Goal: Check status: Check status

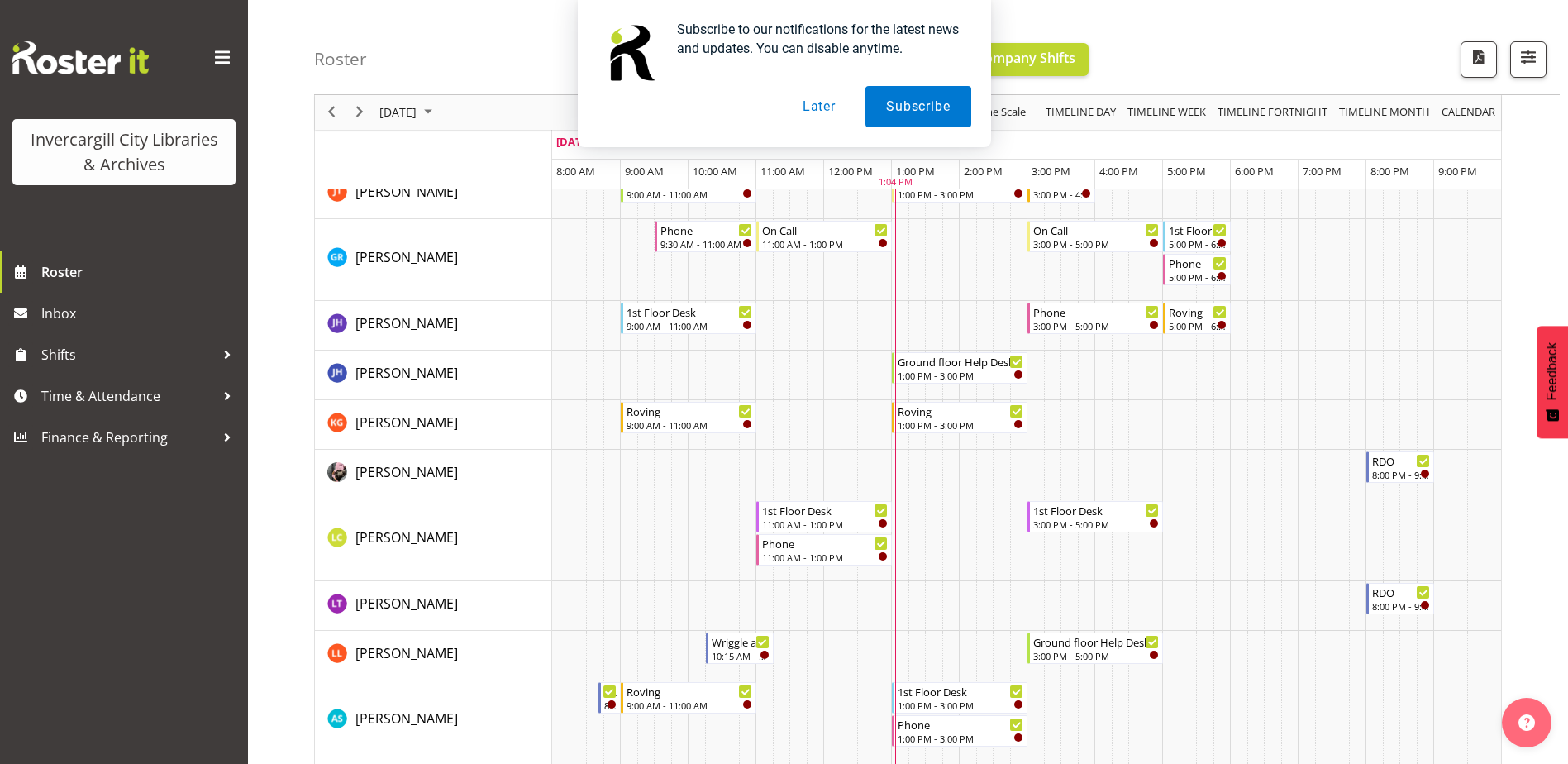
scroll to position [248, 0]
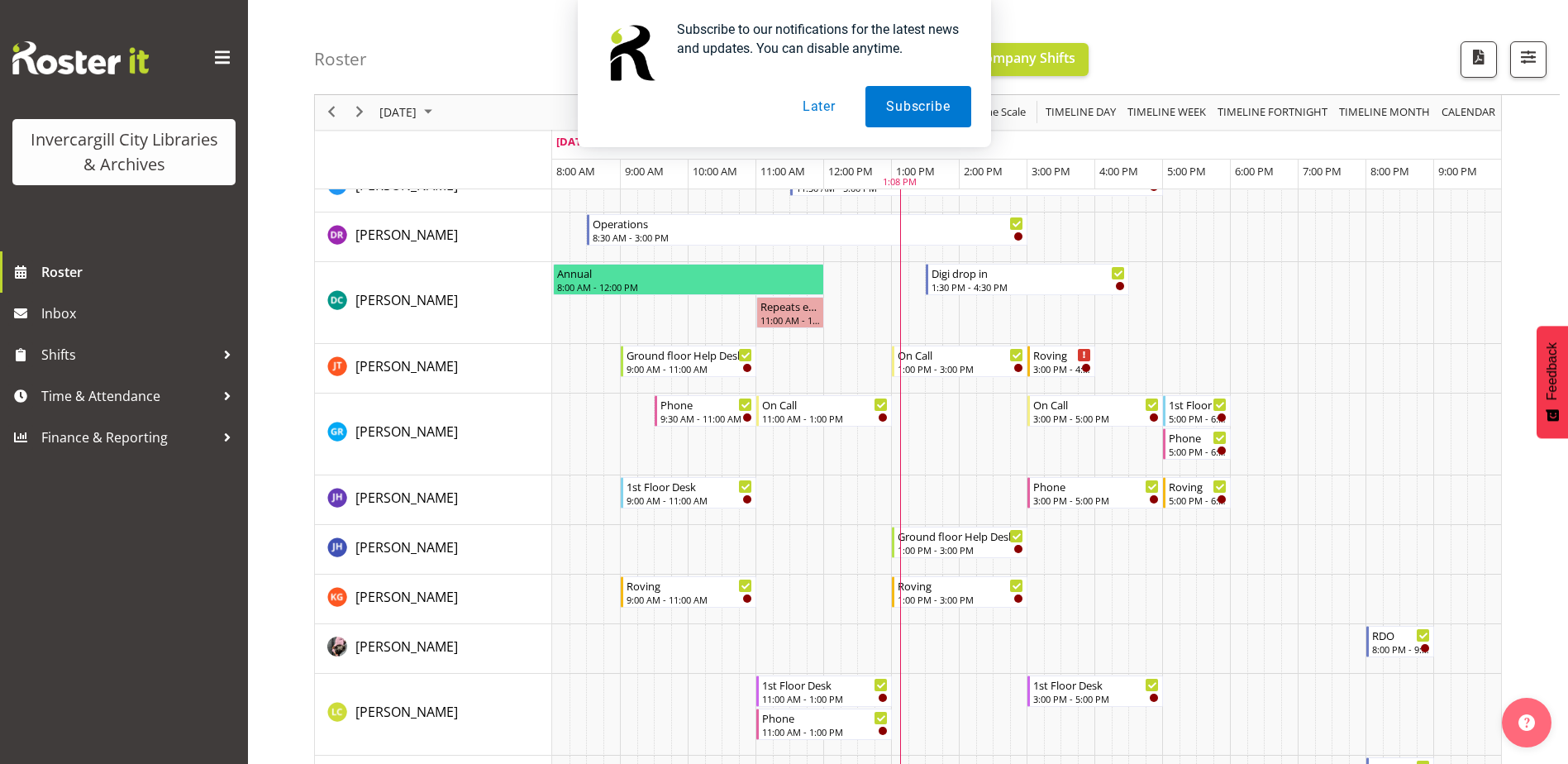
click at [814, 109] on button "Later" at bounding box center [819, 107] width 74 height 41
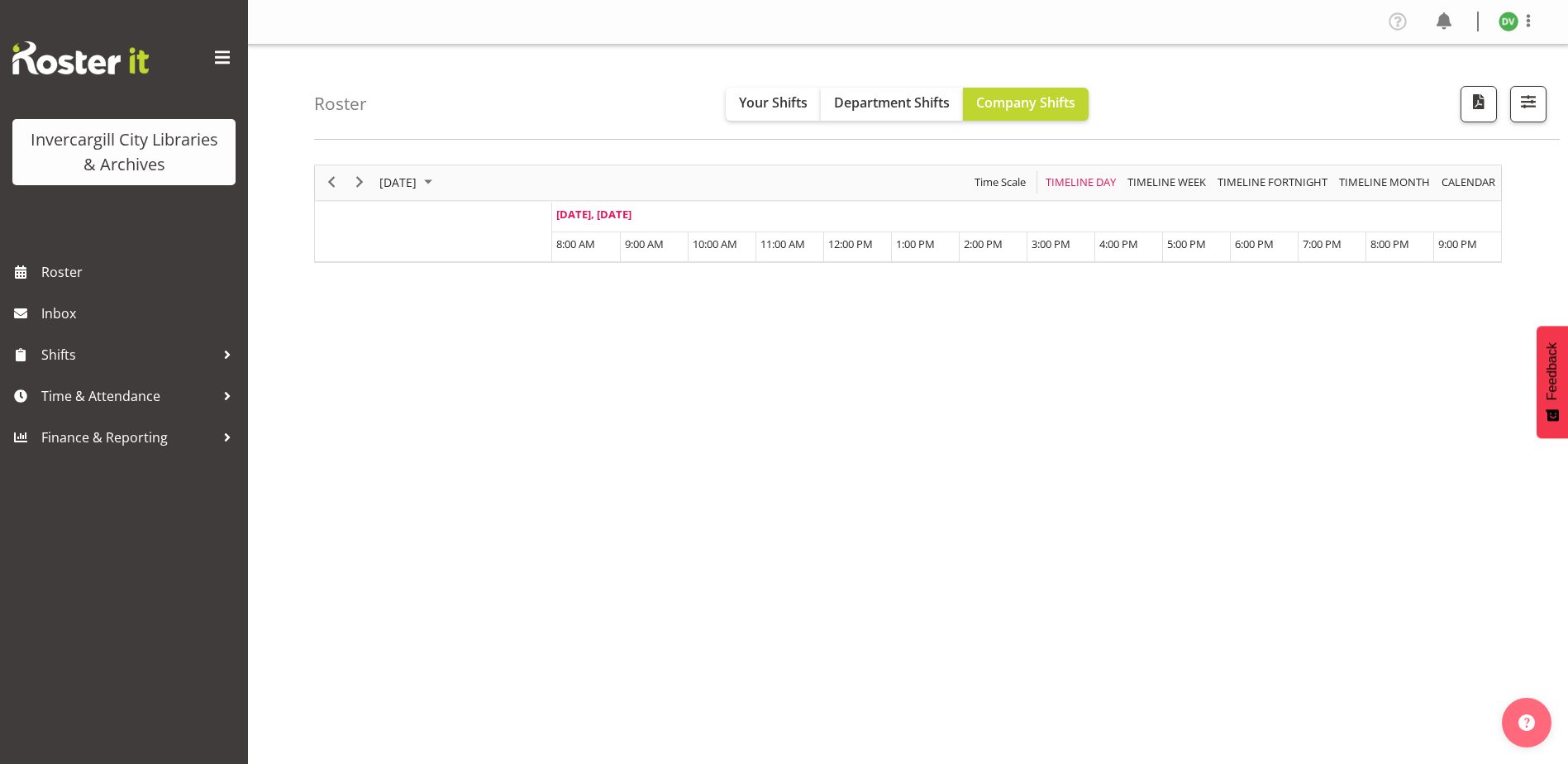
scroll to position [49, 0]
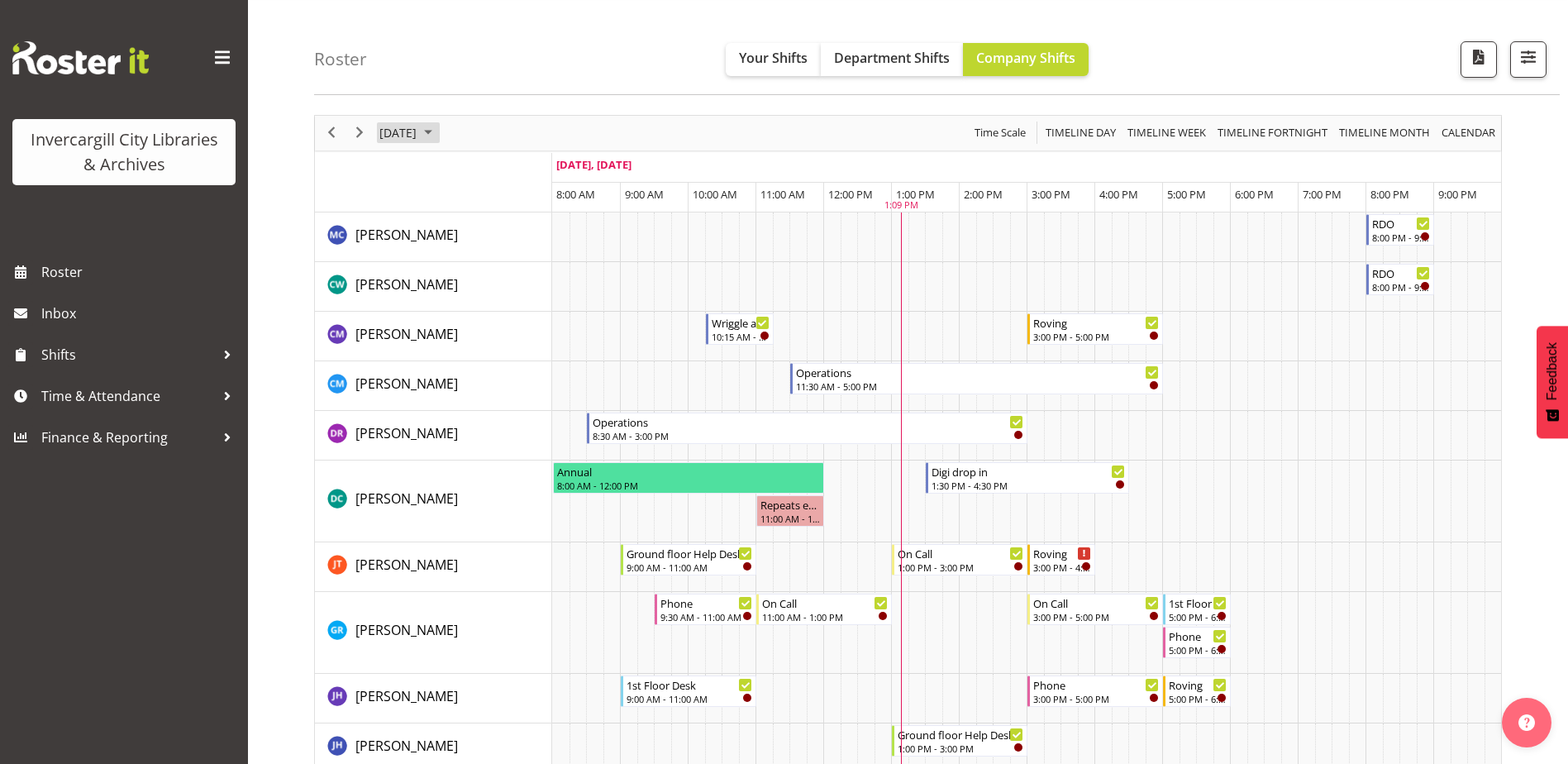
click at [438, 132] on span "September 2025" at bounding box center [428, 133] width 20 height 20
click at [449, 320] on span "23" at bounding box center [449, 315] width 25 height 25
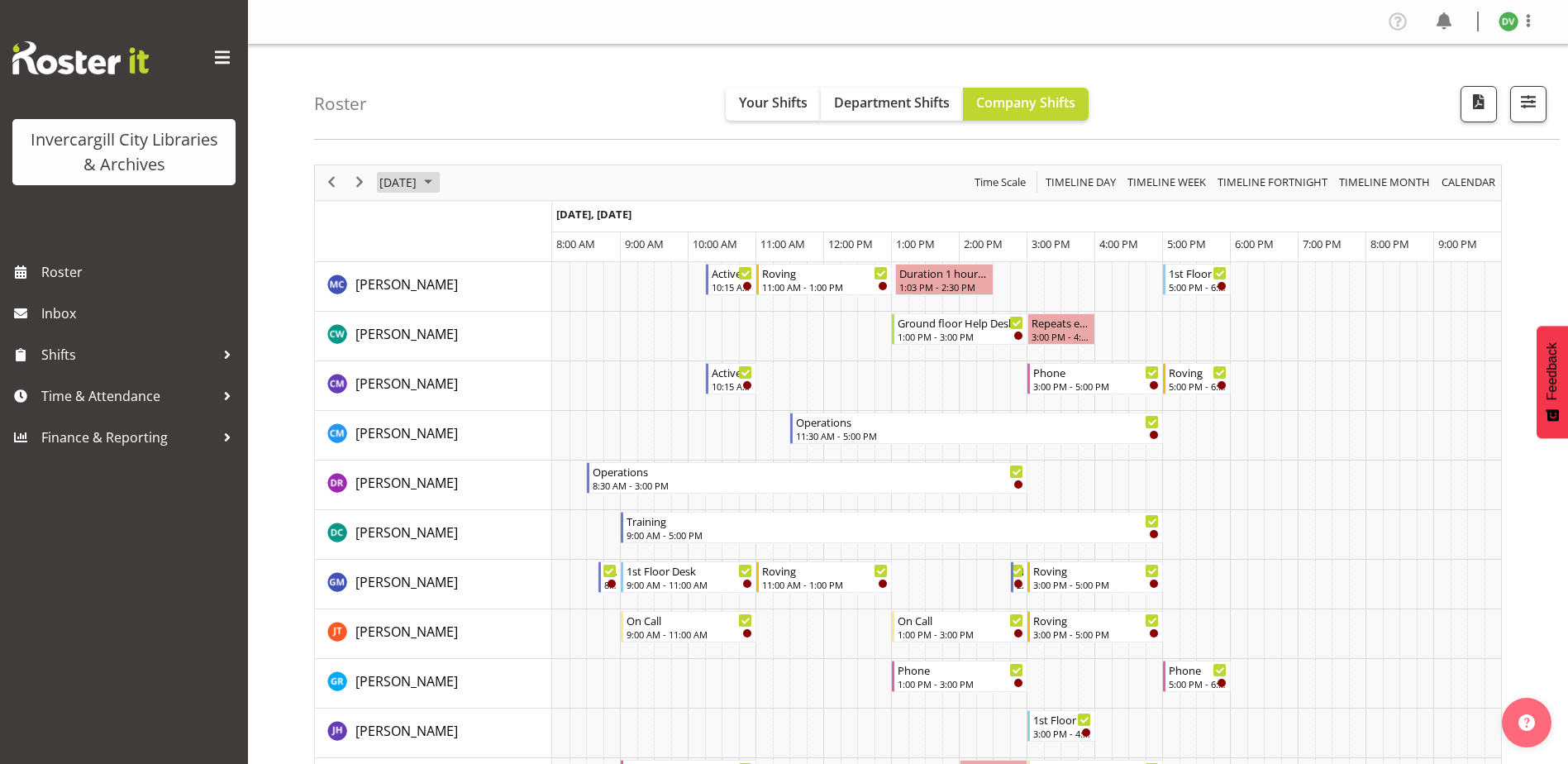
click at [438, 180] on span "September 2025" at bounding box center [428, 182] width 20 height 20
click at [476, 369] on span "24" at bounding box center [476, 365] width 25 height 25
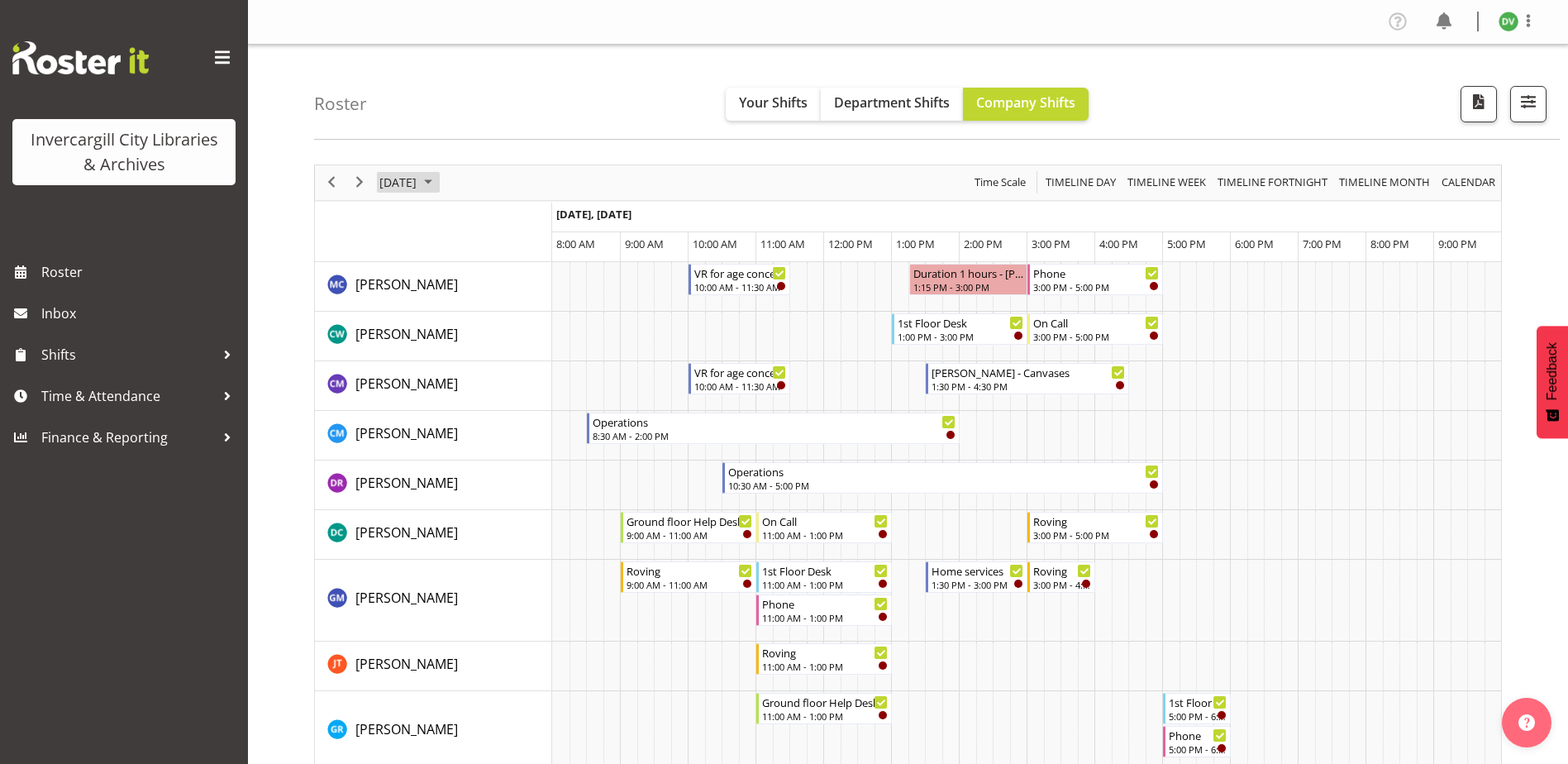
click at [438, 183] on span "September 2025" at bounding box center [428, 182] width 20 height 20
click at [503, 366] on span "25" at bounding box center [502, 365] width 25 height 25
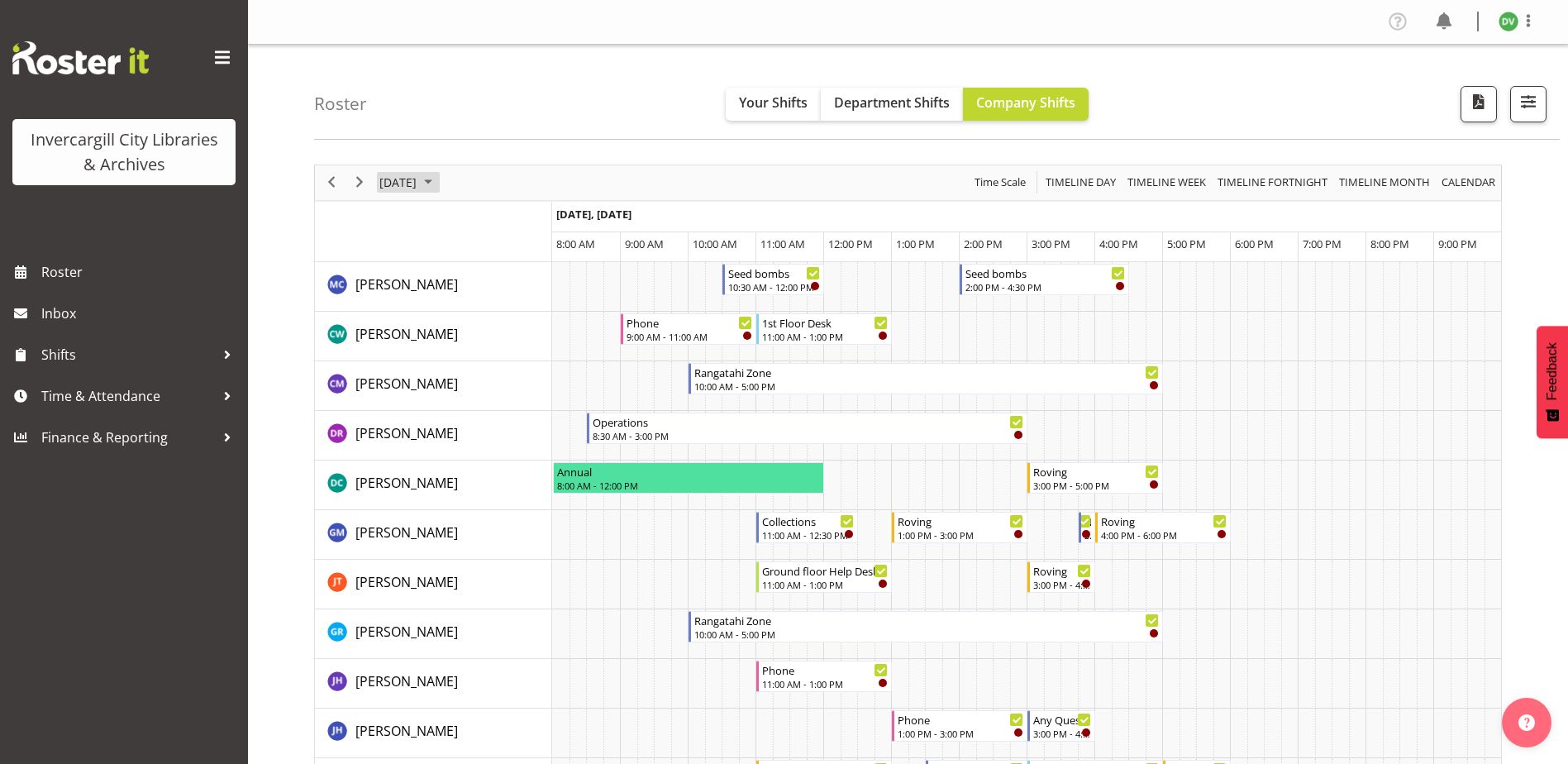
click at [438, 181] on span "September 2025" at bounding box center [428, 182] width 20 height 20
click at [530, 367] on span "26" at bounding box center [528, 365] width 25 height 25
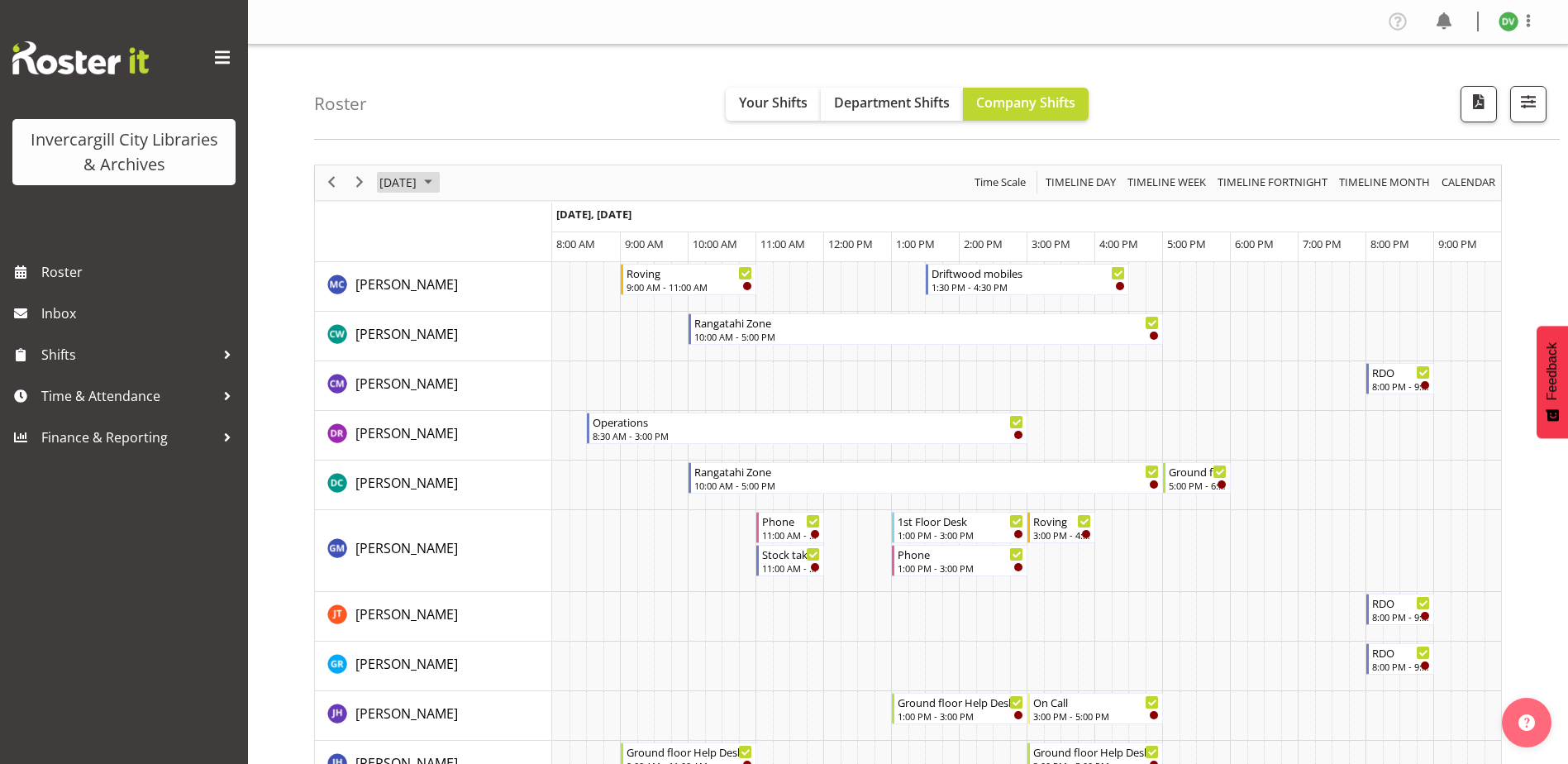
click at [438, 181] on span "September 2025" at bounding box center [428, 182] width 20 height 20
click at [422, 368] on span "22" at bounding box center [423, 365] width 25 height 25
